Goal: Task Accomplishment & Management: Complete application form

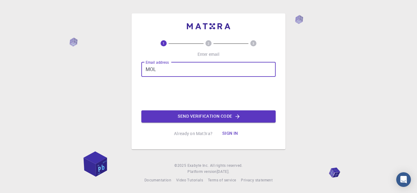
type input "[EMAIL_ADDRESS][DOMAIN_NAME]"
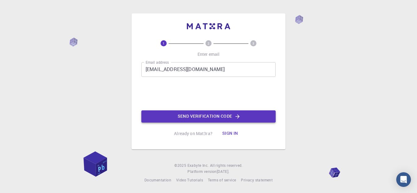
click at [194, 117] on button "Send verification code" at bounding box center [208, 116] width 134 height 12
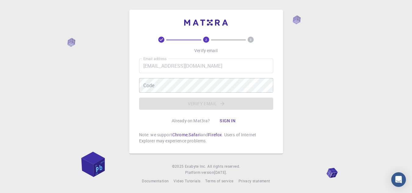
click at [188, 99] on div "Email address [EMAIL_ADDRESS][DOMAIN_NAME] Email address Code Code Verify email" at bounding box center [206, 84] width 134 height 51
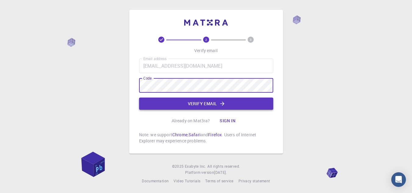
click at [163, 103] on button "Verify email" at bounding box center [206, 104] width 134 height 12
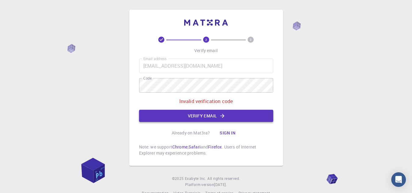
click at [168, 119] on button "Verify email" at bounding box center [206, 116] width 134 height 12
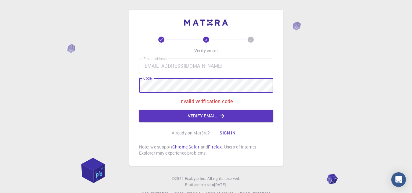
click at [108, 97] on div "2 3 Verify email Email address [EMAIL_ADDRESS][DOMAIN_NAME] Email address Code …" at bounding box center [206, 103] width 412 height 206
click at [155, 119] on button "Verify email" at bounding box center [206, 116] width 134 height 12
click at [126, 86] on div "2 3 Verify email Email address [EMAIL_ADDRESS][DOMAIN_NAME] Email address Code …" at bounding box center [206, 103] width 412 height 206
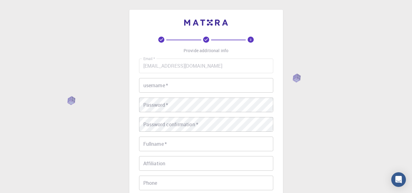
click at [152, 86] on input "username   *" at bounding box center [206, 85] width 134 height 15
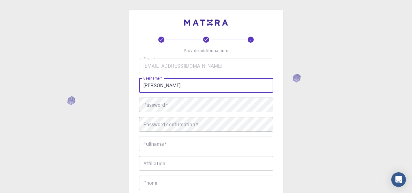
type input "[PERSON_NAME]"
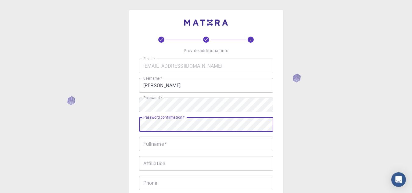
click at [148, 143] on div "Fullname   * Fullname   *" at bounding box center [206, 144] width 134 height 15
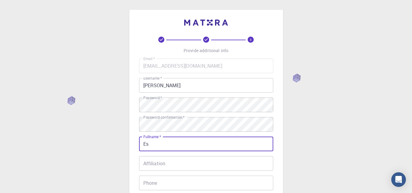
type input "E"
type input "s"
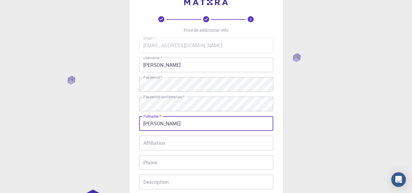
scroll to position [30, 0]
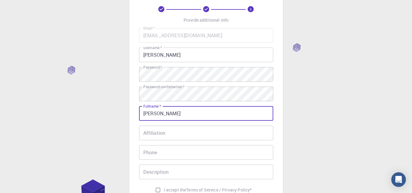
type input "[PERSON_NAME]"
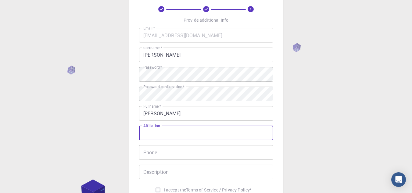
click at [161, 130] on div "Affiliation Affiliation" at bounding box center [206, 133] width 134 height 15
type input "Student at [GEOGRAPHIC_DATA]"
click at [163, 148] on input "Phone" at bounding box center [206, 152] width 134 height 15
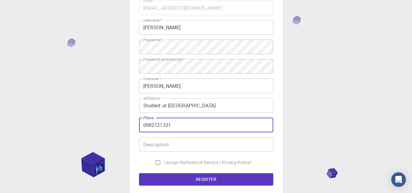
scroll to position [91, 0]
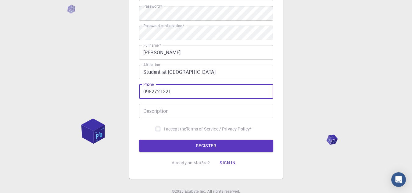
click at [152, 91] on input "0982721321" at bounding box center [206, 91] width 134 height 15
click at [160, 91] on input "0982721321" at bounding box center [206, 91] width 134 height 15
click at [167, 91] on input "0982721321" at bounding box center [206, 91] width 134 height 15
type input "0982721321"
click at [156, 114] on input "Description" at bounding box center [206, 111] width 134 height 15
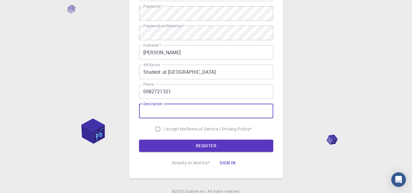
click at [156, 128] on input "I accept the Terms of Service / Privacy Policy *" at bounding box center [158, 129] width 12 height 12
checkbox input "true"
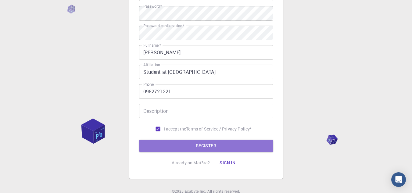
click at [159, 141] on button "REGISTER" at bounding box center [206, 146] width 134 height 12
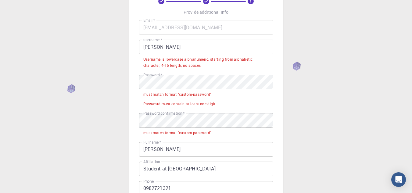
scroll to position [0, 0]
